Goal: Task Accomplishment & Management: Use online tool/utility

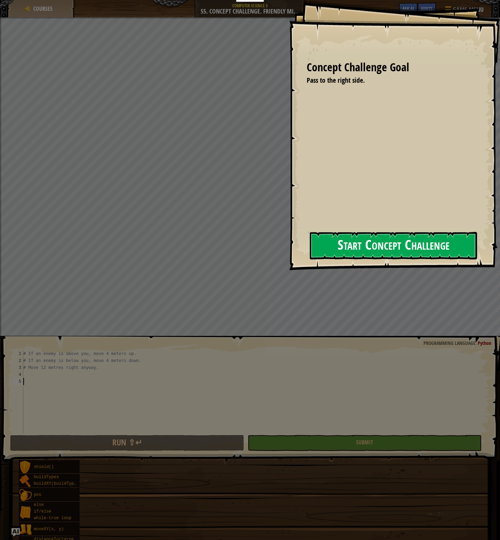
click at [342, 242] on button "Start Concept Challenge" at bounding box center [393, 245] width 167 height 27
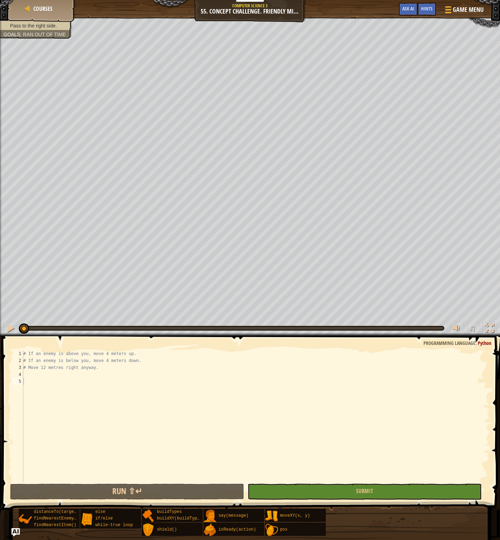
click at [472, 2] on div "Courses Computer Science 3 55. Concept Challenge. Friendly Minefield Game Menu …" at bounding box center [250, 8] width 500 height 17
click at [462, 9] on span "Game Menu" at bounding box center [468, 9] width 32 height 9
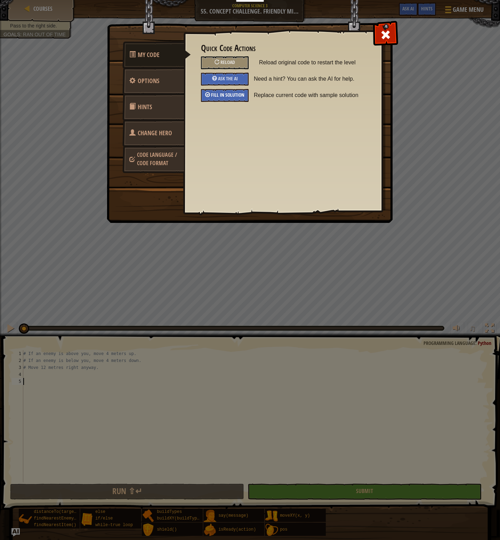
click at [231, 96] on span "Fill in solution" at bounding box center [227, 95] width 33 height 7
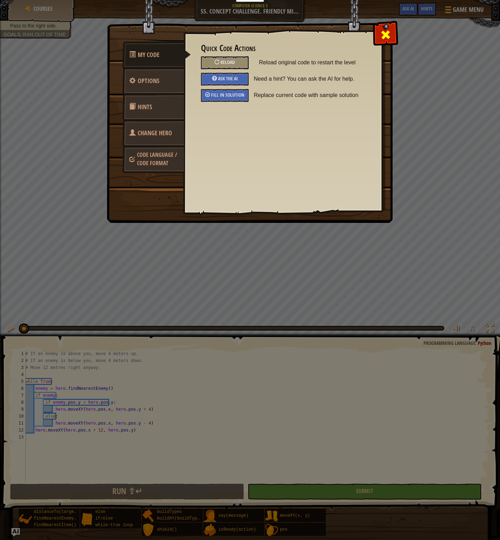
click at [391, 34] on span at bounding box center [385, 34] width 11 height 11
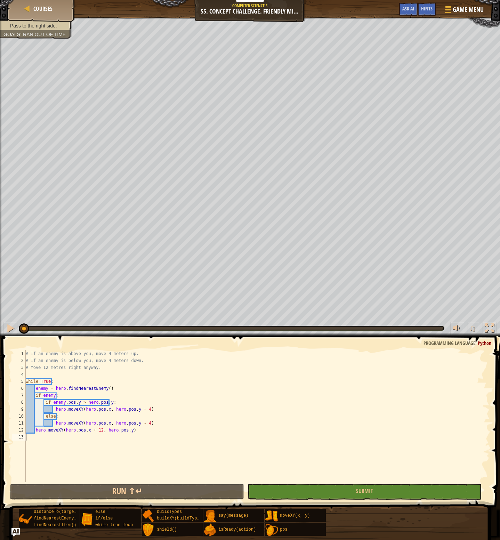
click at [133, 432] on div "# If an enemy is above you, move 4 meters up. # If an enemy is below you, move …" at bounding box center [257, 423] width 466 height 146
type textarea "hero.moveXY(hero.pos.x + 12, hero.pos.y)"
click at [455, 10] on span "Game Menu" at bounding box center [468, 9] width 32 height 9
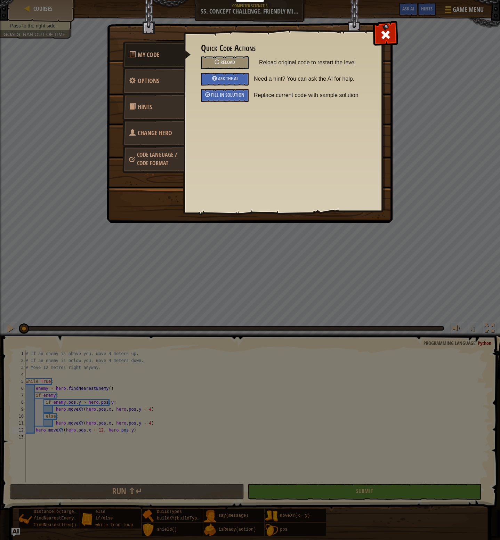
click at [239, 88] on div "Quick Code Actions Reload Reload original code to restart the level Ask the AI …" at bounding box center [283, 72] width 164 height 58
click at [388, 38] on span at bounding box center [385, 34] width 11 height 11
